Goal: Transaction & Acquisition: Purchase product/service

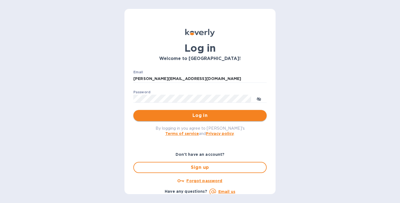
click at [182, 117] on span "Log in" at bounding box center [200, 115] width 125 height 7
click at [163, 115] on span "Log in" at bounding box center [200, 115] width 125 height 7
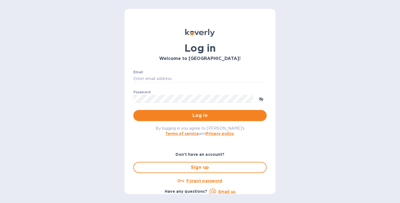
type input "tina@stackhomes.com"
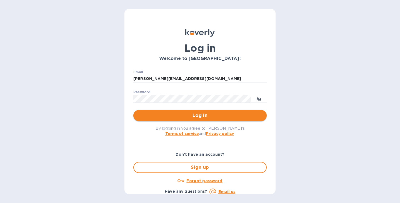
click at [220, 119] on span "Log in" at bounding box center [200, 115] width 125 height 7
drag, startPoint x: 220, startPoint y: 114, endPoint x: 309, endPoint y: 115, distance: 89.5
click at [309, 115] on div "Log in Welcome to Koverly! Email tina@stackhomes.com ​ Password ​ Log in By log…" at bounding box center [200, 101] width 400 height 203
click at [214, 126] on div "By logging in you agree to Koverly's Terms of service and Privacy policy ." at bounding box center [200, 130] width 142 height 19
click at [214, 118] on span "Log in" at bounding box center [200, 115] width 125 height 7
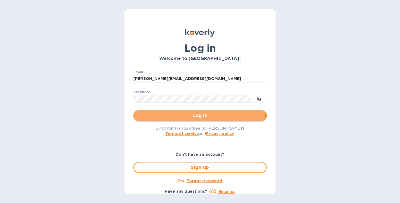
click at [180, 114] on span "Log in" at bounding box center [200, 115] width 125 height 7
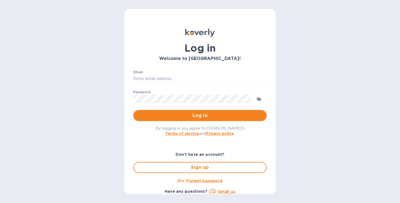
type input "tina@stackhomes.com"
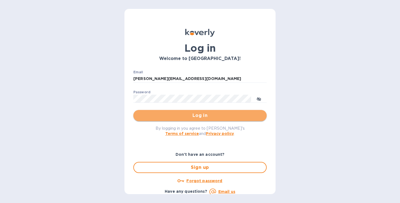
click at [212, 117] on span "Log in" at bounding box center [200, 115] width 125 height 7
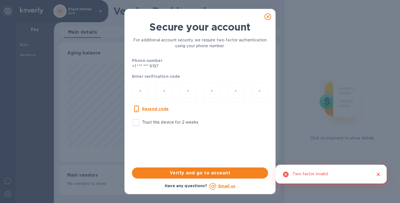
scroll to position [120, 221]
click at [144, 94] on input "number" at bounding box center [141, 92] width 8 height 10
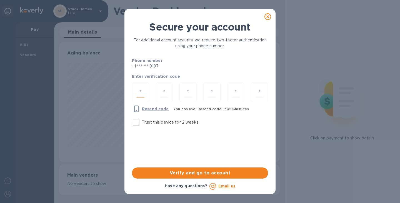
type input "3"
type input "9"
type input "5"
type input "9"
type input "5"
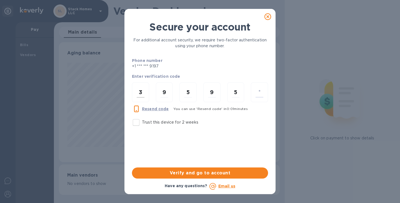
type input "5"
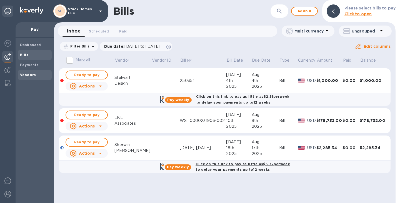
click at [25, 72] on div "Vendors" at bounding box center [35, 75] width 34 height 10
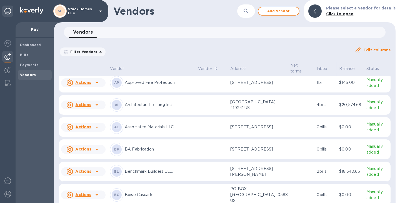
scroll to position [83, 0]
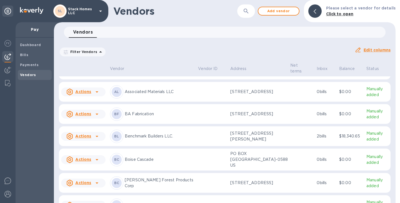
click at [164, 163] on p "Boise Cascade" at bounding box center [159, 160] width 69 height 6
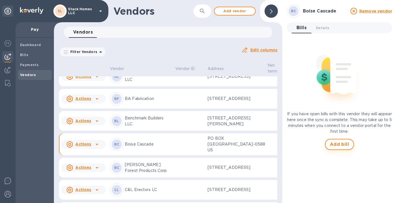
click at [331, 144] on span "Add bill" at bounding box center [339, 144] width 19 height 7
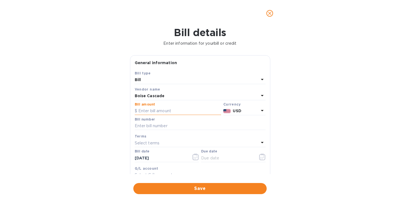
click at [162, 111] on input "text" at bounding box center [178, 111] width 86 height 8
type input "9,750.75"
click at [145, 128] on input "text" at bounding box center [200, 126] width 131 height 8
click at [173, 124] on input "text" at bounding box center [200, 126] width 131 height 8
paste input "SL0003073415"
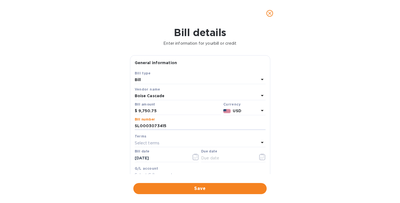
type input "SL0003073415"
click at [158, 147] on div "Select terms" at bounding box center [197, 143] width 124 height 8
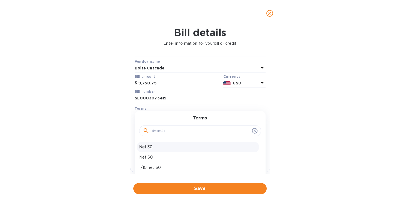
click at [174, 148] on p "Net 30" at bounding box center [198, 147] width 118 height 6
type input "09/12/2025"
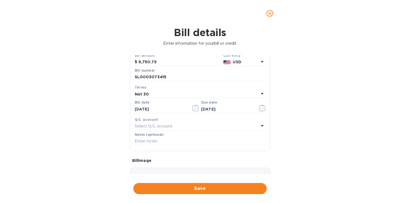
scroll to position [56, 0]
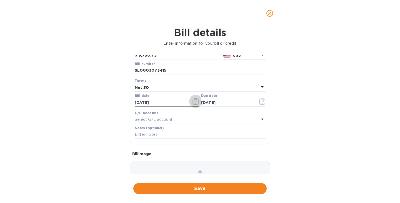
click at [194, 104] on icon "button" at bounding box center [194, 103] width 1 height 1
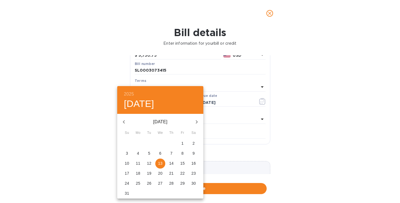
click at [146, 163] on span "12" at bounding box center [149, 164] width 10 height 6
type input "08/12/2025"
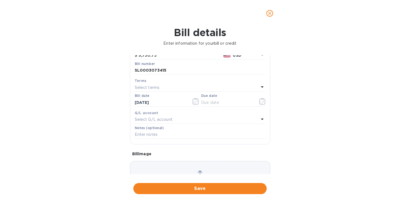
click at [199, 85] on div "Select terms" at bounding box center [197, 88] width 124 height 8
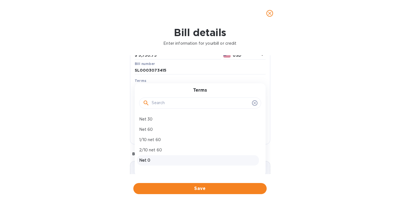
click at [151, 161] on p "Net 0" at bounding box center [198, 161] width 118 height 6
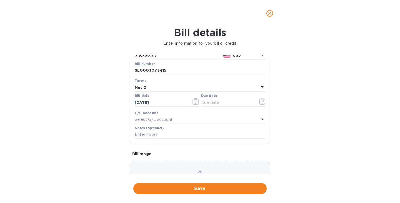
type input "08/12/2025"
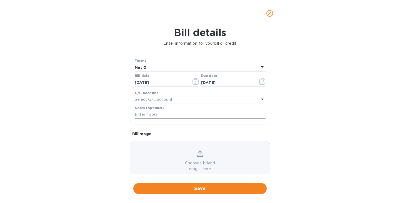
scroll to position [90, 0]
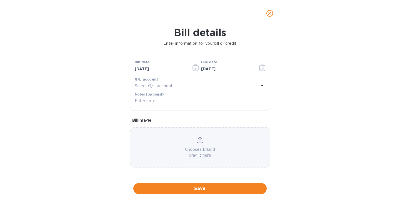
click at [154, 134] on div "Choose a bill and drag it here" at bounding box center [200, 148] width 140 height 40
click at [178, 140] on div "Choose a bill and drag it here" at bounding box center [200, 148] width 140 height 22
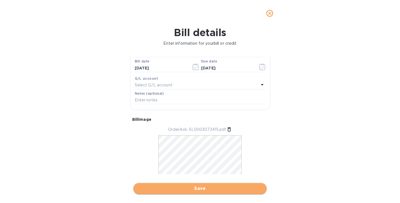
click at [218, 188] on span "Save" at bounding box center [200, 188] width 125 height 7
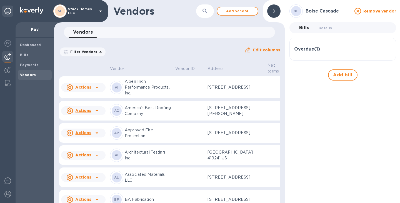
click at [318, 49] on h3 "Overdue ( 1 )" at bounding box center [307, 49] width 26 height 5
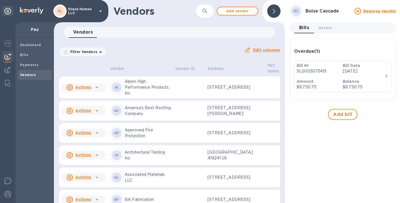
click at [277, 12] on div at bounding box center [273, 10] width 13 height 13
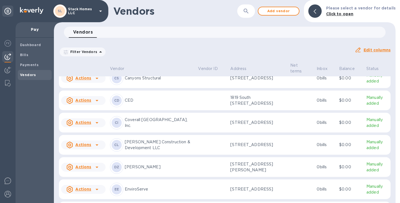
scroll to position [279, 0]
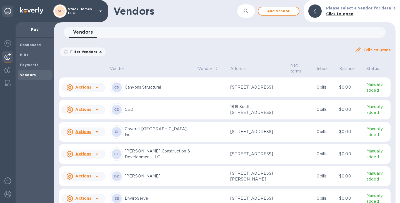
click at [155, 115] on div "CD CED" at bounding box center [152, 109] width 84 height 13
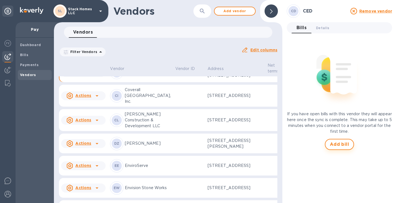
click at [337, 148] on span "Add bill" at bounding box center [339, 144] width 19 height 7
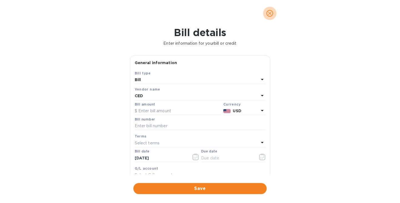
click at [267, 14] on icon "close" at bounding box center [270, 14] width 6 height 6
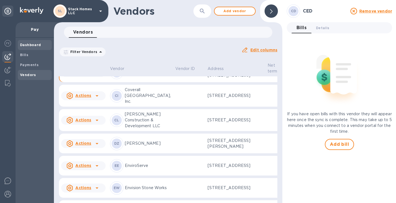
click at [29, 47] on span "Dashboard" at bounding box center [30, 45] width 21 height 6
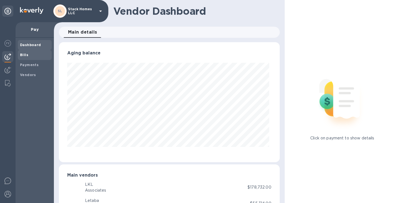
scroll to position [120, 219]
click at [32, 56] on span "Bills" at bounding box center [34, 55] width 29 height 6
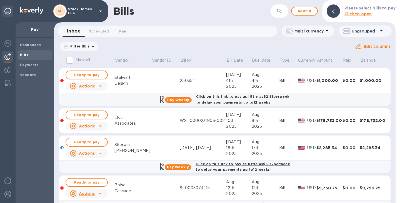
click at [194, 77] on td "25035.1" at bounding box center [203, 80] width 46 height 25
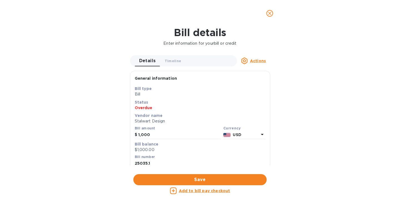
click at [271, 14] on icon "close" at bounding box center [270, 14] width 6 height 6
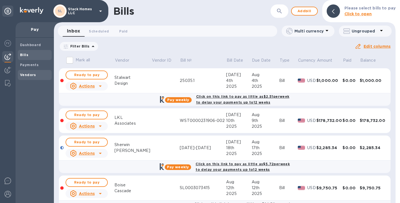
click at [25, 74] on b "Vendors" at bounding box center [28, 75] width 16 height 4
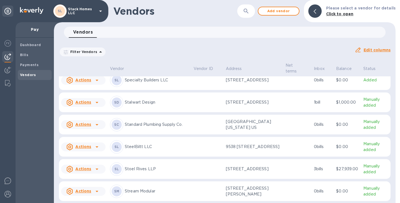
scroll to position [1435, 0]
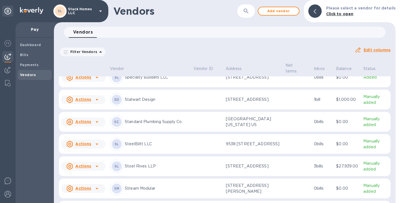
click at [169, 103] on p "Stalwart Design" at bounding box center [157, 100] width 65 height 6
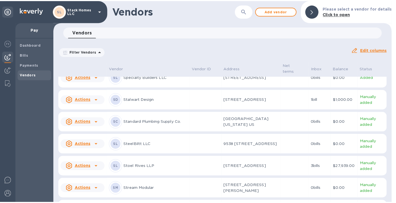
scroll to position [1481, 0]
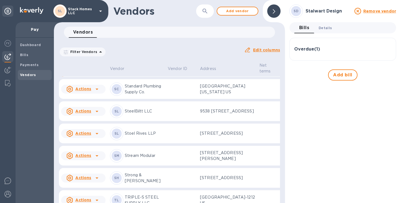
click at [331, 25] on button "Details 0" at bounding box center [325, 27] width 22 height 11
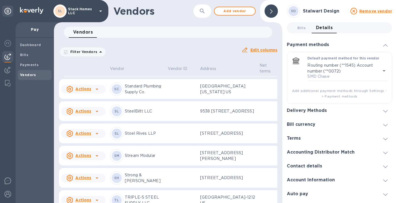
click at [305, 110] on h3 "Delivery Methods" at bounding box center [307, 110] width 40 height 5
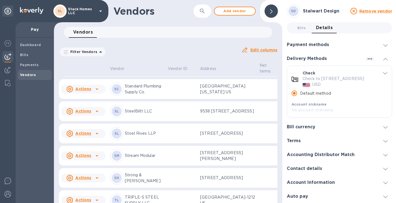
click at [88, 69] on u "Actions" at bounding box center [83, 67] width 16 height 4
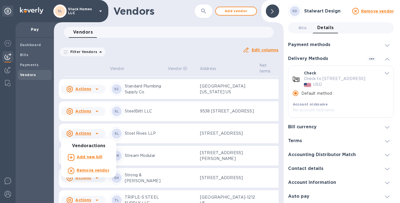
drag, startPoint x: 210, startPoint y: 116, endPoint x: 207, endPoint y: 123, distance: 6.9
click at [210, 117] on div at bounding box center [200, 101] width 400 height 203
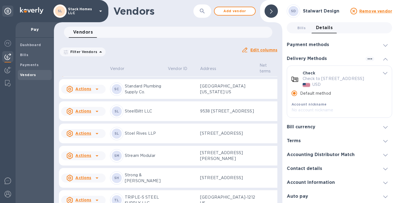
click at [327, 184] on div "Account Information" at bounding box center [339, 183] width 105 height 14
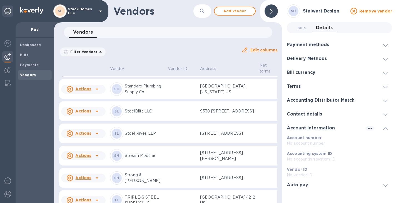
scroll to position [4, 0]
click at [369, 128] on icon "button" at bounding box center [370, 128] width 4 height 1
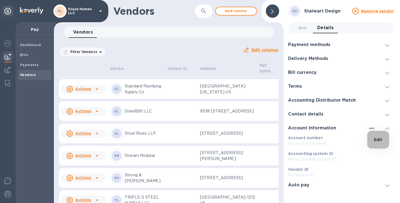
click at [378, 139] on p "Edit" at bounding box center [378, 140] width 9 height 6
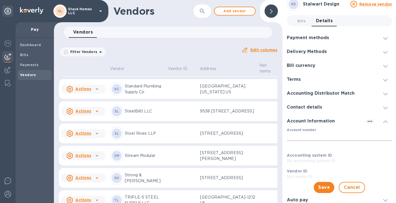
scroll to position [11, 0]
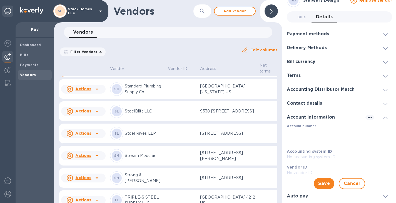
click at [314, 34] on h3 "Payment methods" at bounding box center [308, 33] width 42 height 5
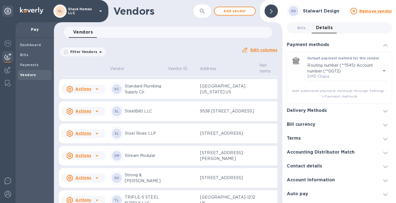
click at [322, 111] on h3 "Delivery Methods" at bounding box center [307, 110] width 40 height 5
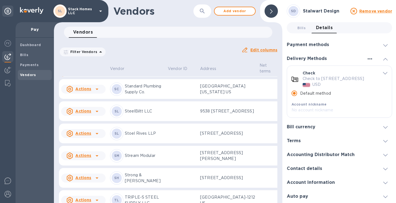
click at [368, 58] on icon "button" at bounding box center [370, 59] width 7 height 7
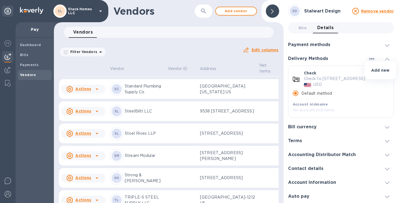
click at [376, 69] on p "Add new" at bounding box center [380, 71] width 18 height 6
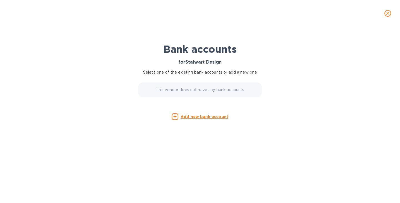
click at [191, 114] on p "Add new bank account" at bounding box center [205, 117] width 48 height 6
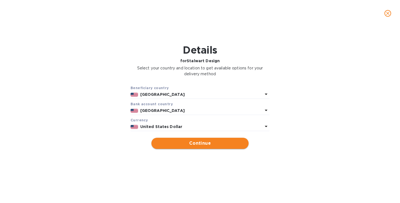
click at [185, 145] on span "Continue" at bounding box center [200, 143] width 88 height 7
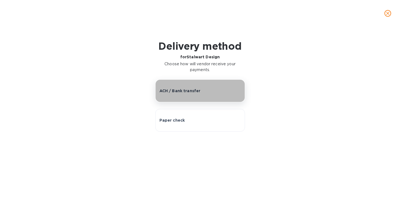
click at [189, 95] on button "ACH / Bank transfer" at bounding box center [200, 91] width 90 height 23
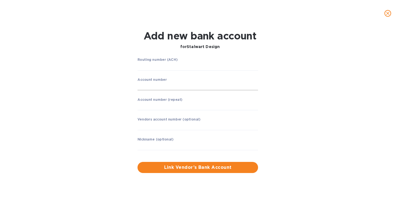
click at [148, 88] on input "string" at bounding box center [198, 86] width 121 height 8
type input "501013524815"
click at [143, 66] on input "string" at bounding box center [198, 66] width 121 height 8
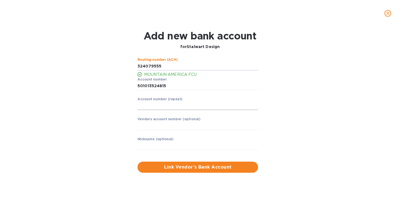
type input "324079555"
click at [155, 106] on input "string" at bounding box center [198, 106] width 121 height 8
click at [168, 127] on input "text" at bounding box center [198, 126] width 121 height 8
click at [147, 107] on input "string" at bounding box center [198, 106] width 121 height 8
type input "501013524815"
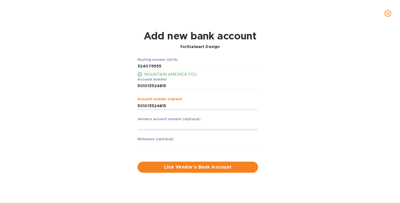
click at [148, 125] on input "text" at bounding box center [198, 126] width 121 height 8
click at [172, 164] on span "Link Vendor’s Bank Account" at bounding box center [198, 167] width 112 height 7
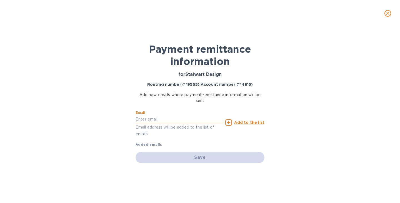
click at [154, 117] on input "text" at bounding box center [180, 119] width 88 height 8
paste input "santiago@steelbiltt.com"
type input "santiago@steelbiltt.com"
click at [253, 122] on u "Add to the list" at bounding box center [249, 122] width 30 height 4
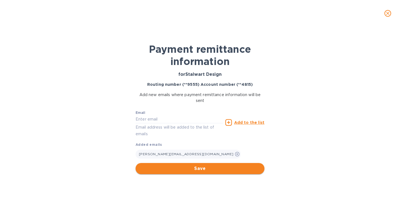
click at [203, 168] on span "Save" at bounding box center [200, 168] width 120 height 7
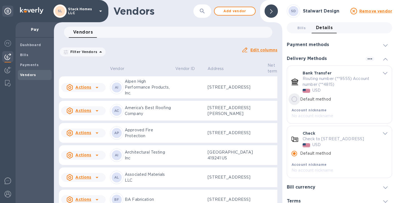
click at [295, 101] on input "Default method" at bounding box center [295, 99] width 12 height 12
radio input "true"
click at [275, 10] on div at bounding box center [271, 10] width 13 height 13
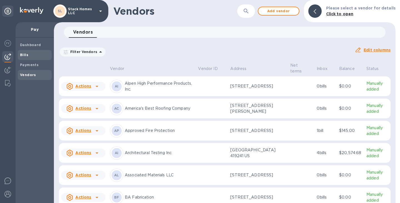
click at [29, 55] on span "Bills" at bounding box center [34, 55] width 29 height 6
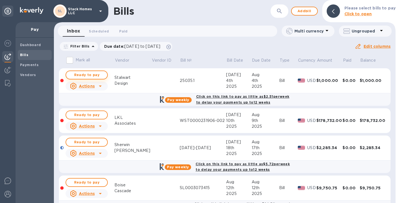
click at [98, 77] on span "Ready to pay" at bounding box center [87, 75] width 32 height 7
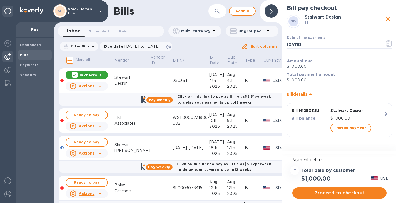
click at [190, 99] on div "Click on this link to pay as little as $2.51 per week to delay your payments up…" at bounding box center [224, 100] width 96 height 14
click at [358, 190] on span "Proceed to checkout" at bounding box center [339, 193] width 85 height 7
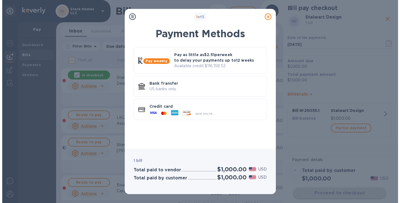
scroll to position [0, 0]
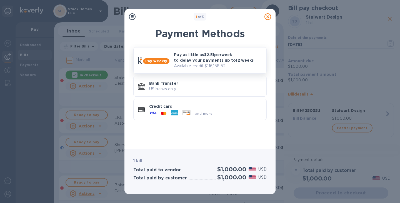
click at [216, 58] on p "Pay as little as $2.51 per week to delay your payments up to 12 weeks" at bounding box center [218, 57] width 88 height 11
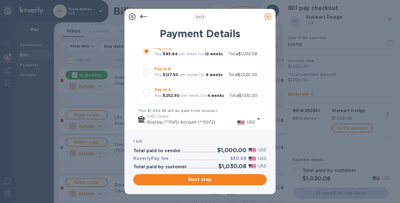
scroll to position [51, 0]
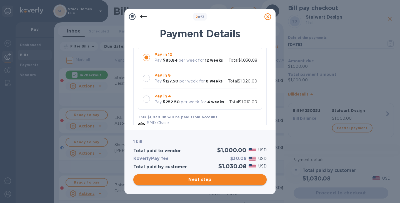
click at [178, 181] on span "Next step" at bounding box center [200, 180] width 125 height 7
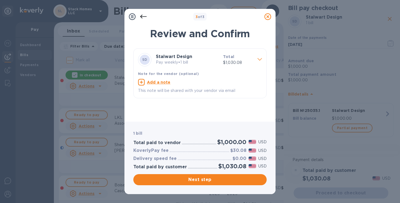
click at [178, 182] on span "Next step" at bounding box center [200, 180] width 125 height 7
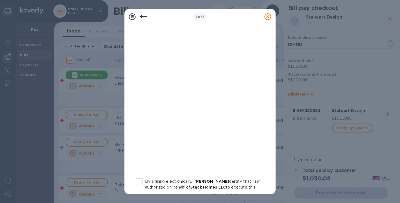
scroll to position [107, 0]
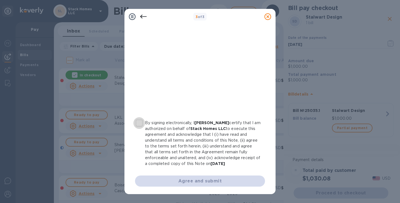
drag, startPoint x: 139, startPoint y: 123, endPoint x: 141, endPoint y: 128, distance: 5.0
click at [139, 123] on input "By signing electronically, I Tina Catchings certify that I am authorized on beh…" at bounding box center [139, 123] width 12 height 12
checkbox input "true"
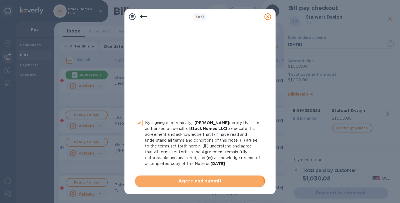
click at [184, 184] on span "Agree and submit" at bounding box center [200, 181] width 121 height 7
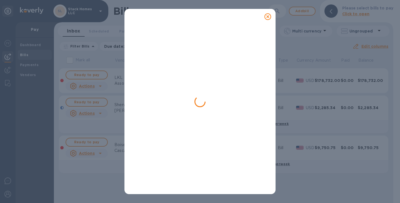
click at [200, 90] on div at bounding box center [199, 109] width 133 height 162
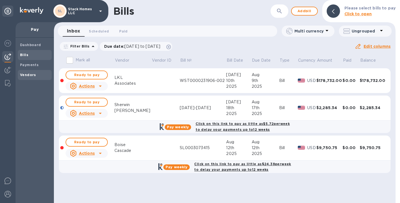
click at [25, 71] on div "Vendors" at bounding box center [35, 75] width 34 height 10
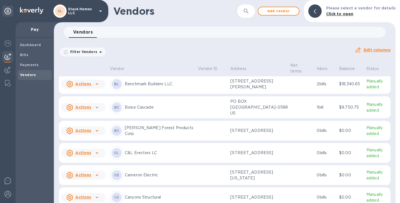
scroll to position [139, 0]
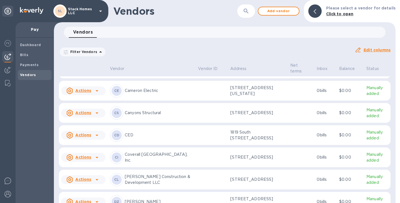
click at [136, 142] on div "CD CED" at bounding box center [152, 135] width 84 height 13
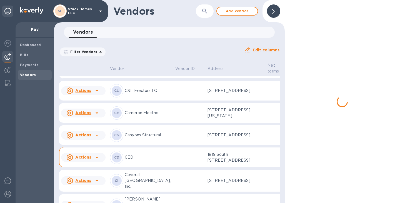
scroll to position [297, 0]
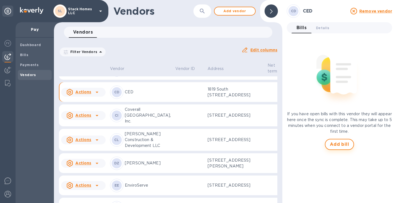
click at [341, 145] on span "Add bill" at bounding box center [339, 144] width 19 height 7
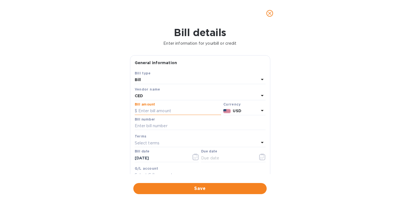
click at [140, 110] on input "text" at bounding box center [178, 111] width 86 height 8
type input "6,144.33"
click at [143, 127] on input "text" at bounding box center [200, 126] width 131 height 8
type input "5/16-6/2"
click at [167, 147] on div "Select terms" at bounding box center [197, 143] width 124 height 8
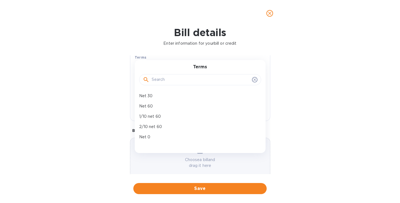
scroll to position [83, 0]
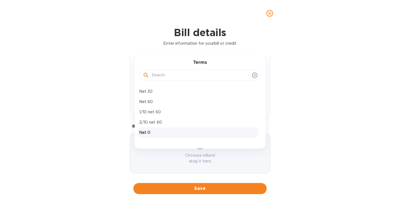
click at [162, 135] on p "Net 0" at bounding box center [198, 133] width 118 height 6
type input "[DATE]"
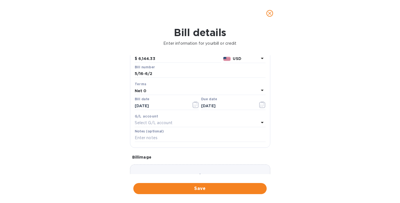
scroll to position [56, 0]
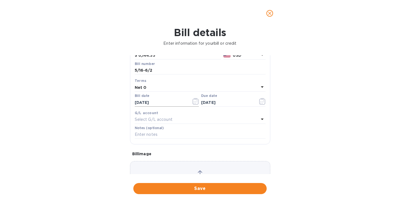
click at [195, 99] on icon "button" at bounding box center [196, 101] width 6 height 7
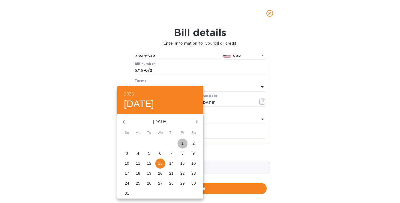
click at [181, 145] on span "1" at bounding box center [183, 144] width 10 height 6
type input "08/01/2025"
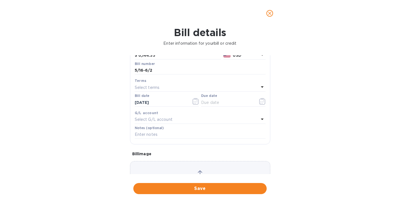
click at [222, 91] on div "Select terms" at bounding box center [197, 88] width 124 height 8
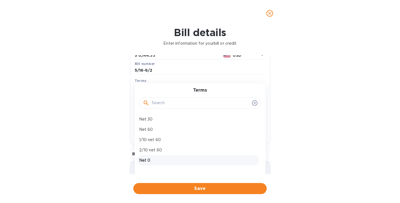
click at [180, 160] on p "Net 0" at bounding box center [198, 161] width 118 height 6
type input "08/01/2025"
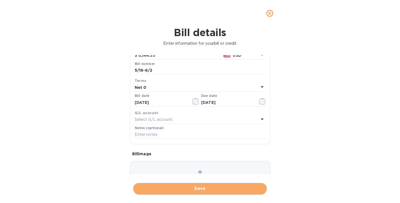
click at [202, 190] on span "Save" at bounding box center [200, 188] width 125 height 7
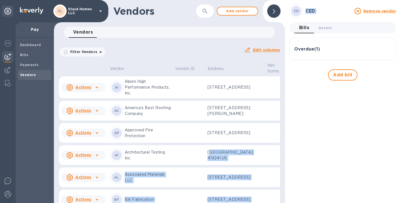
drag, startPoint x: 193, startPoint y: 182, endPoint x: 190, endPoint y: 180, distance: 4.6
click at [191, 180] on div "Vendor Vendor ID Address Net terms Inbox Balance Status Actions AI Alpen High P…" at bounding box center [169, 133] width 231 height 142
drag, startPoint x: 220, startPoint y: 182, endPoint x: 222, endPoint y: 177, distance: 5.2
click at [266, 165] on td at bounding box center [277, 155] width 23 height 20
click at [34, 53] on span "Bills" at bounding box center [34, 55] width 29 height 6
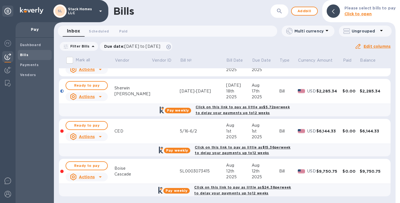
scroll to position [17, 0]
click at [246, 147] on b "Click on this link to pay as little as $15.36 per week to delay your payments u…" at bounding box center [243, 150] width 96 height 10
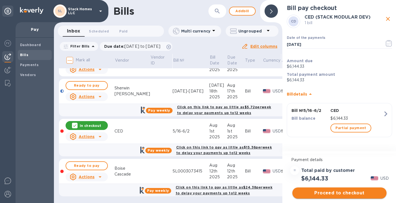
click at [321, 196] on span "Proceed to checkout" at bounding box center [339, 193] width 85 height 7
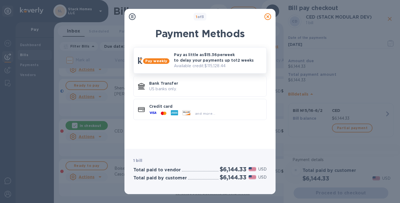
click at [208, 62] on p "Pay as little as $15.36 per week to delay your payments up to 12 weeks" at bounding box center [218, 57] width 88 height 11
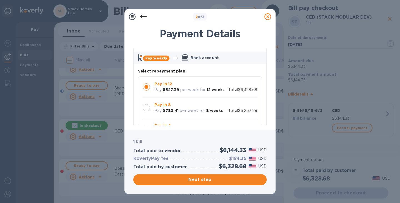
scroll to position [28, 0]
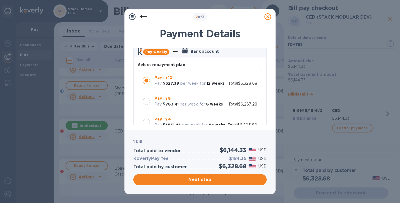
click at [148, 99] on div at bounding box center [146, 101] width 7 height 7
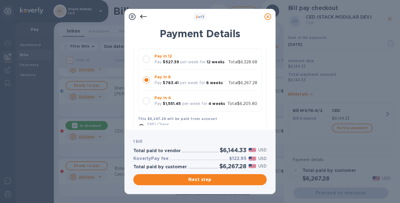
scroll to position [56, 0]
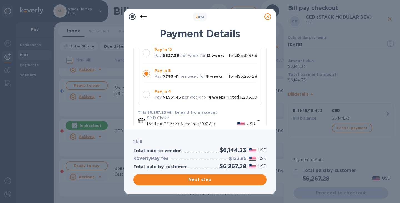
click at [145, 96] on div at bounding box center [146, 94] width 7 height 7
click at [148, 70] on div at bounding box center [147, 74] width 12 height 12
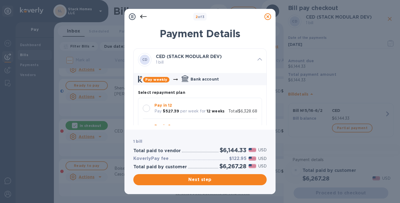
click at [150, 105] on div at bounding box center [147, 109] width 12 height 12
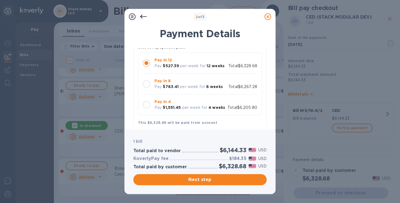
scroll to position [56, 0]
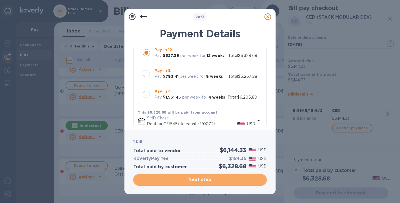
click at [196, 178] on span "Next step" at bounding box center [200, 180] width 125 height 7
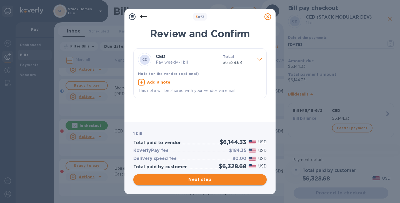
click at [200, 180] on span "Next step" at bounding box center [200, 180] width 125 height 7
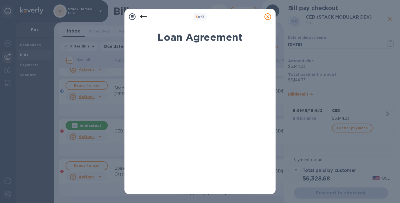
scroll to position [107, 0]
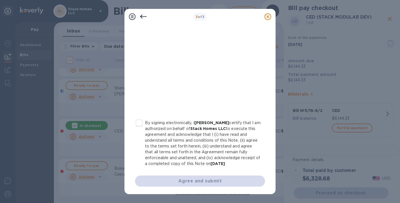
click at [138, 124] on input "By signing electronically, I Tina Catchings certify that I am authorized on beh…" at bounding box center [139, 123] width 12 height 12
checkbox input "true"
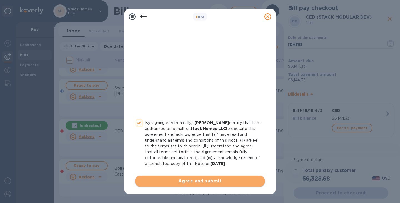
click at [214, 180] on span "Agree and submit" at bounding box center [200, 181] width 121 height 7
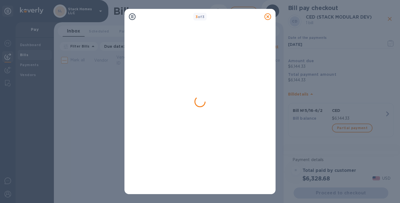
scroll to position [0, 0]
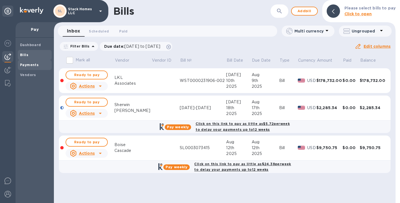
click at [33, 67] on span "Payments" at bounding box center [29, 65] width 19 height 6
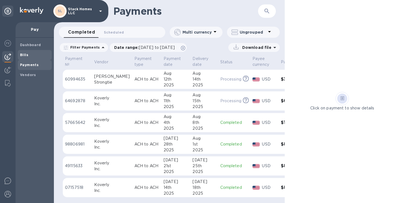
click at [29, 51] on div "Bills" at bounding box center [35, 55] width 34 height 10
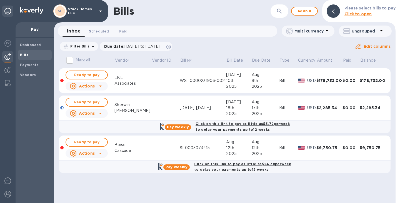
click at [103, 29] on span "Scheduled 0" at bounding box center [99, 31] width 20 height 6
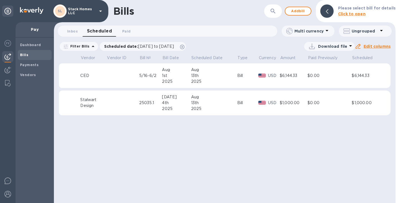
click at [210, 79] on div "2025" at bounding box center [214, 82] width 46 height 6
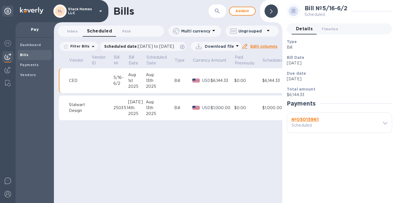
click at [316, 120] on b "№ 05015961" at bounding box center [305, 119] width 27 height 5
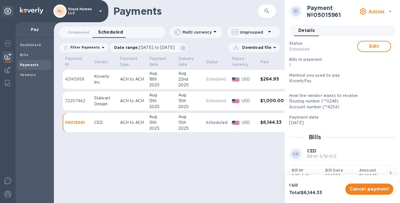
click at [387, 12] on icon at bounding box center [390, 11] width 7 height 7
click at [388, 12] on div at bounding box center [200, 101] width 400 height 203
click at [220, 142] on div "Payments ​ Completed 0 Scheduled 0 Multi currency Ungrouped Filter Payments Dat…" at bounding box center [169, 101] width 231 height 203
click at [281, 9] on div "Payments ​" at bounding box center [169, 11] width 231 height 22
click at [194, 82] on div "2025" at bounding box center [189, 85] width 23 height 6
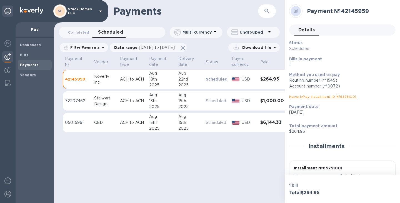
click at [337, 95] on div "KoverlyPay Installment ID № 65751001" at bounding box center [340, 97] width 102 height 6
click at [337, 97] on link "KoverlyPay Installment ID № 65751001" at bounding box center [322, 97] width 67 height 4
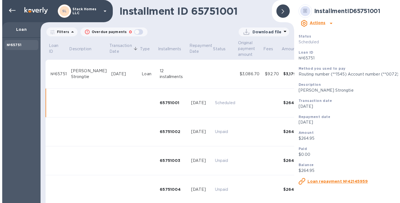
scroll to position [21, 0]
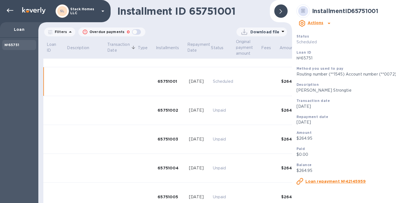
click at [284, 13] on div at bounding box center [280, 10] width 13 height 13
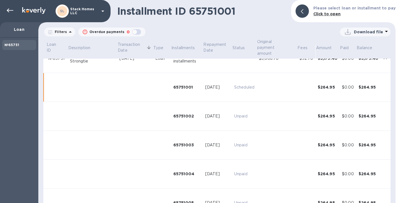
scroll to position [0, 0]
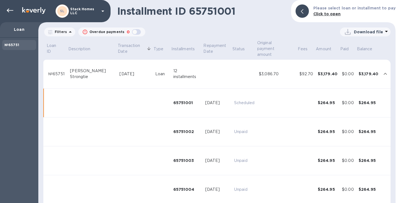
click at [203, 65] on td at bounding box center [217, 74] width 29 height 29
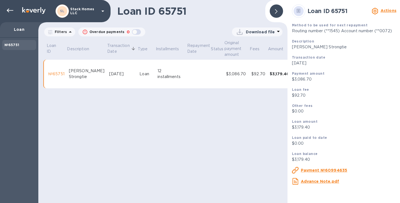
click at [318, 173] on u "Payment №60994635" at bounding box center [324, 170] width 47 height 4
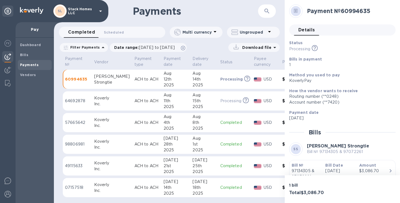
click at [255, 75] on td "USD" at bounding box center [266, 79] width 28 height 19
click at [194, 99] on div "15th" at bounding box center [204, 101] width 23 height 6
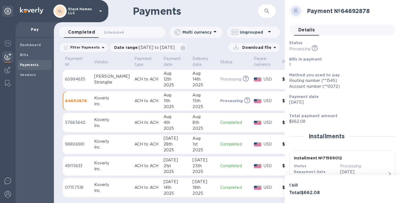
click at [210, 19] on div "Payments ​" at bounding box center [169, 11] width 231 height 22
click at [37, 50] on div "Bills" at bounding box center [35, 55] width 34 height 10
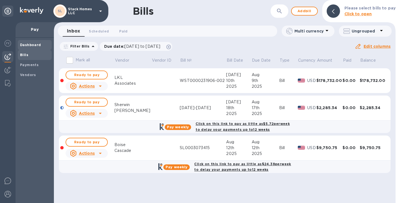
click at [36, 46] on b "Dashboard" at bounding box center [30, 45] width 21 height 4
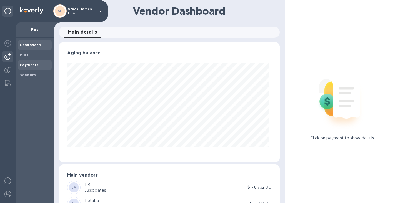
click at [19, 66] on div "Payments" at bounding box center [35, 65] width 34 height 10
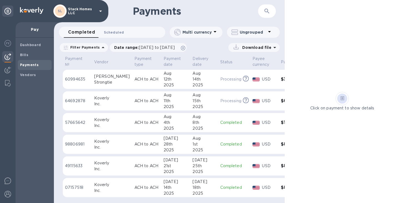
click at [121, 30] on span "Scheduled 0" at bounding box center [114, 32] width 20 height 6
